Goal: Information Seeking & Learning: Check status

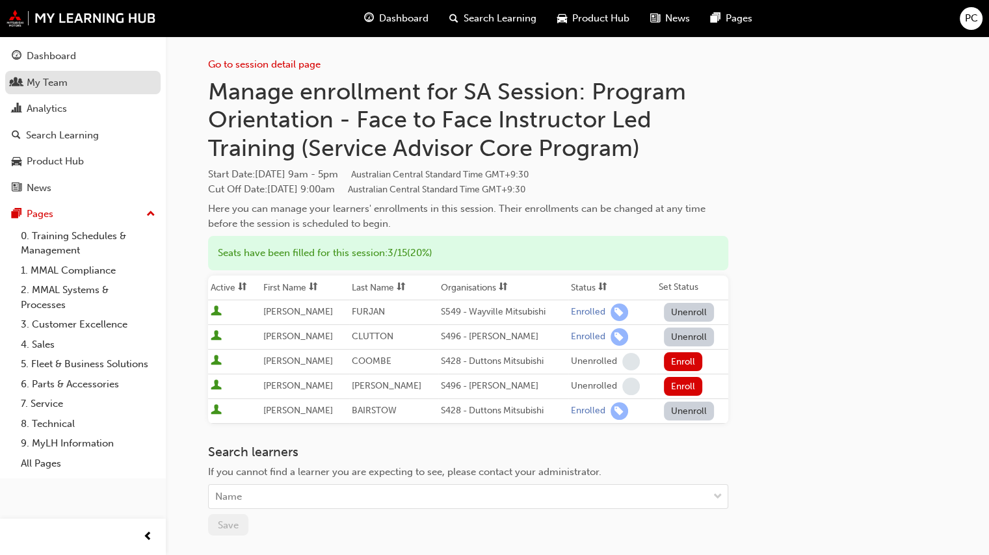
click at [39, 85] on div "My Team" at bounding box center [47, 82] width 41 height 15
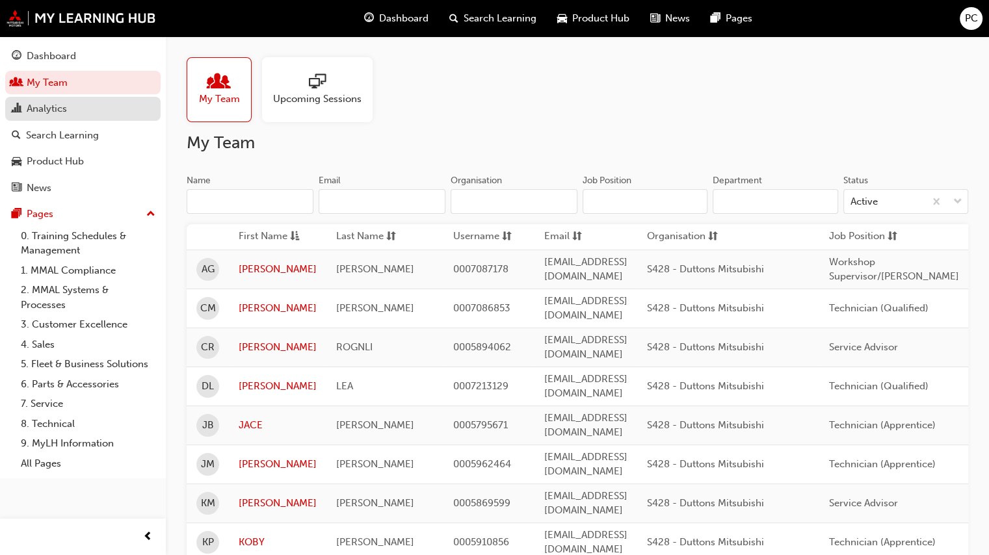
click at [38, 107] on div "Analytics" at bounding box center [47, 108] width 40 height 15
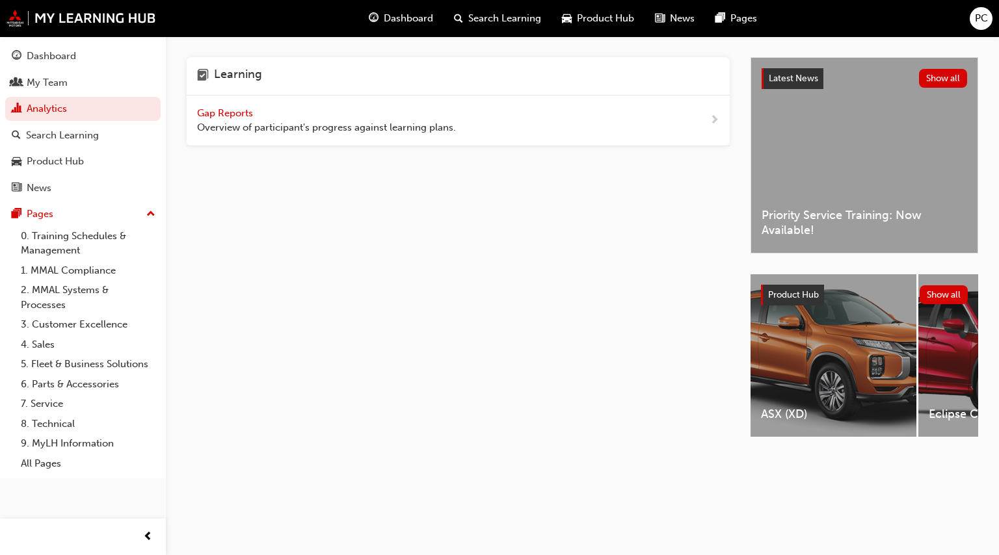
click at [213, 117] on span "Gap Reports" at bounding box center [226, 113] width 59 height 12
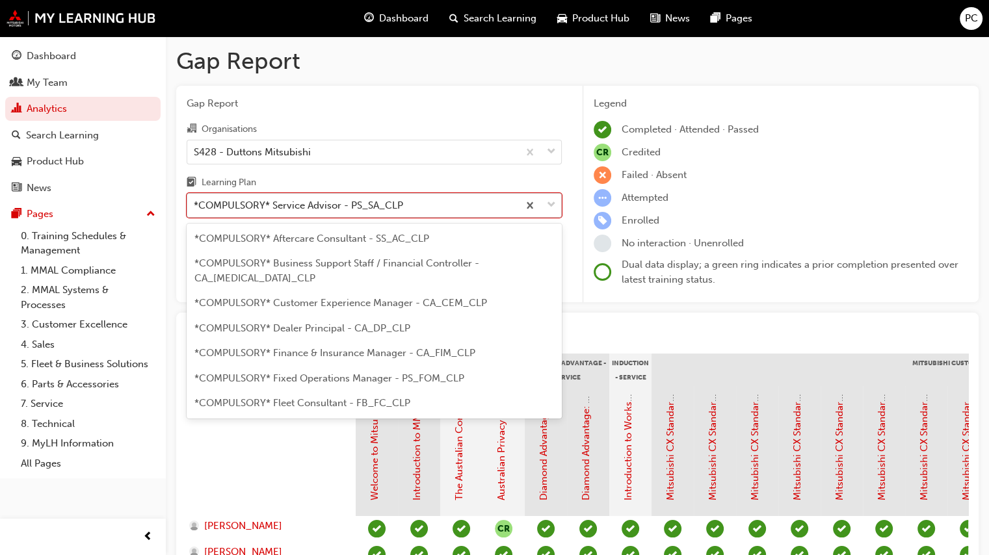
click at [308, 209] on div "*COMPULSORY* Service Advisor - PS_SA_CLP" at bounding box center [298, 205] width 209 height 15
click at [195, 209] on input "Learning Plan option *COMPULSORY* Service Advisor - PS_SA_CLP focused, 19 of 33…" at bounding box center [194, 205] width 1 height 11
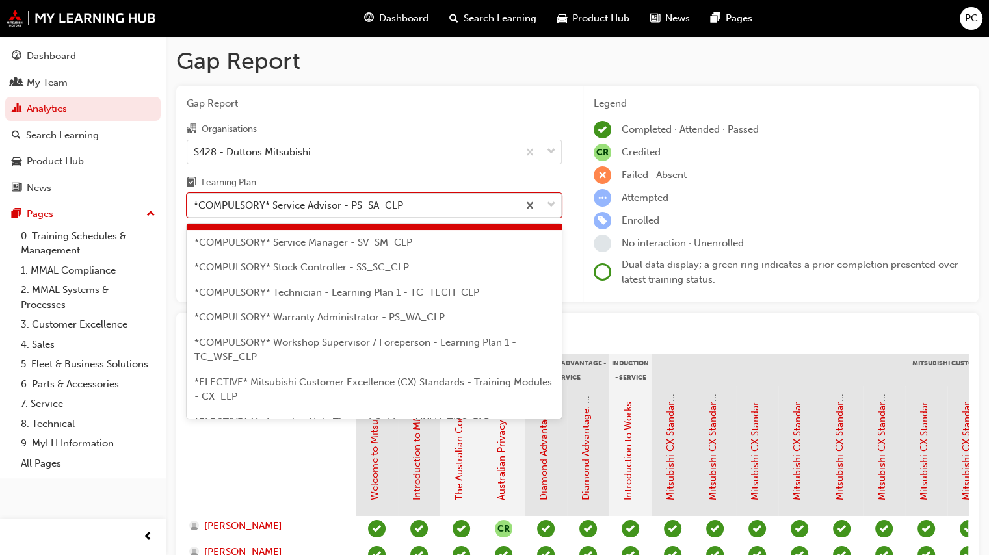
scroll to position [486, 0]
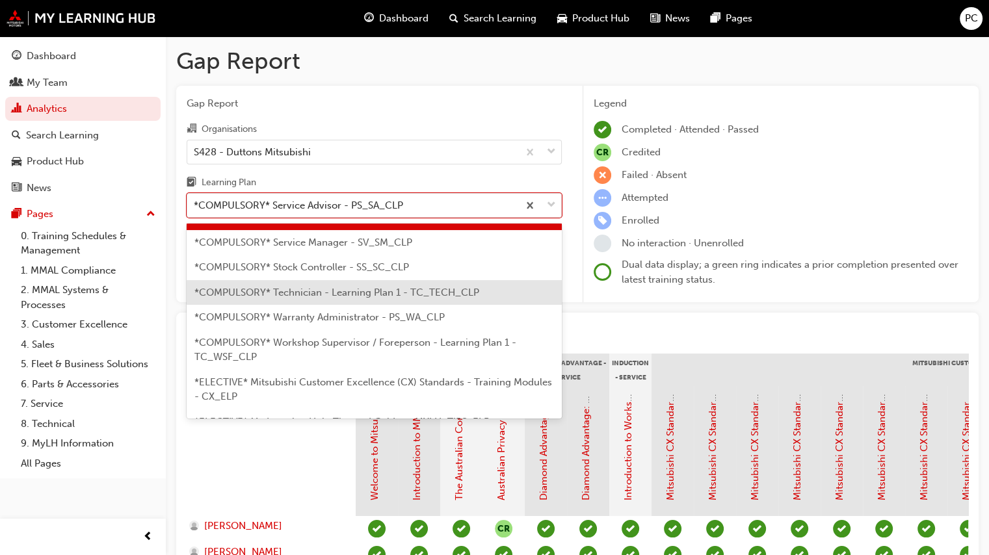
click at [300, 287] on span "*COMPULSORY* Technician - Learning Plan 1 - TC_TECH_CLP" at bounding box center [336, 293] width 285 height 12
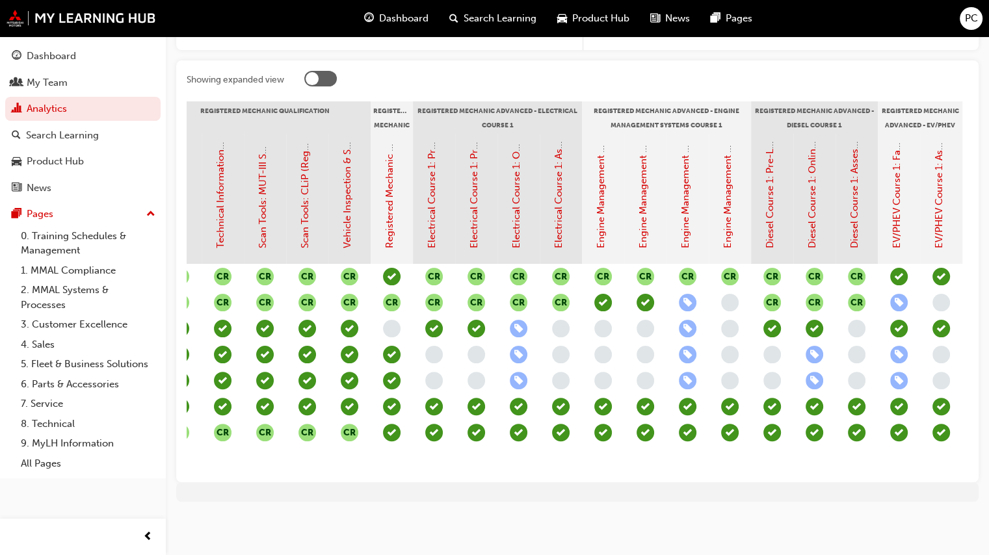
scroll to position [0, 698]
